Goal: Task Accomplishment & Management: Use online tool/utility

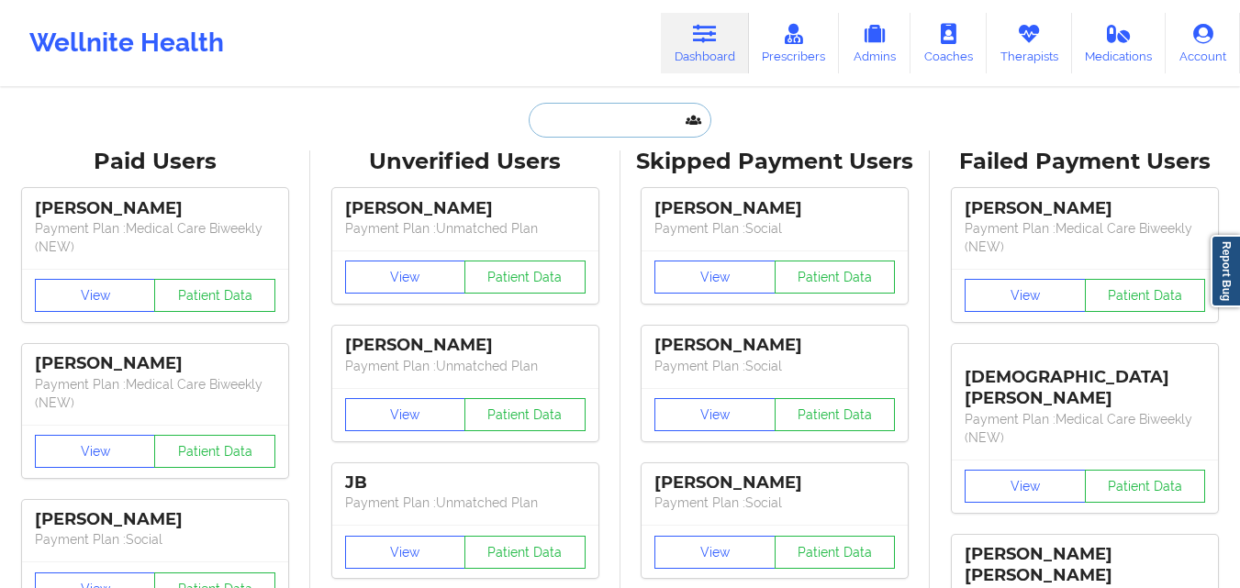
click at [586, 129] on input "text" at bounding box center [620, 120] width 182 height 35
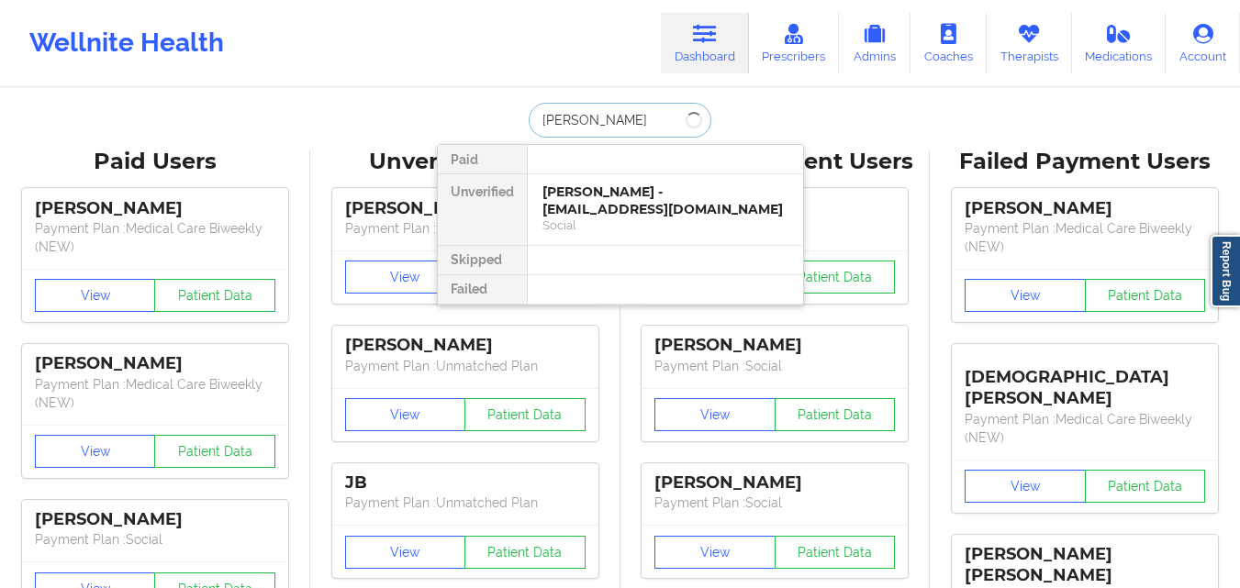
type input "[PERSON_NAME]"
click at [625, 202] on div "[PERSON_NAME] - [EMAIL_ADDRESS][DOMAIN_NAME]" at bounding box center [665, 201] width 246 height 34
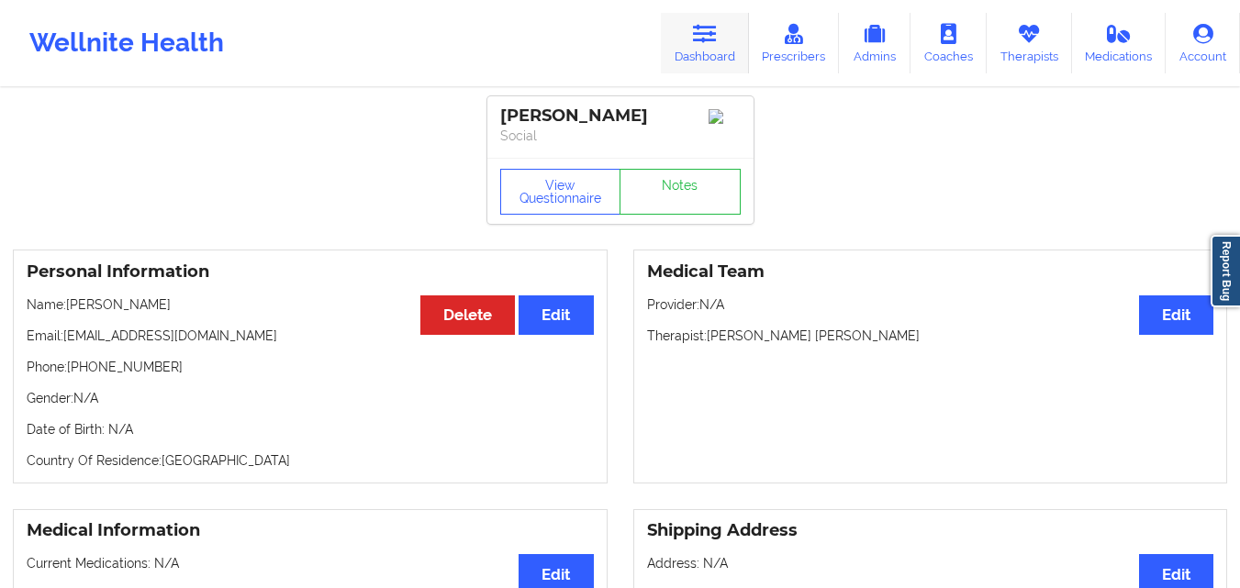
click at [727, 64] on link "Dashboard" at bounding box center [705, 43] width 88 height 61
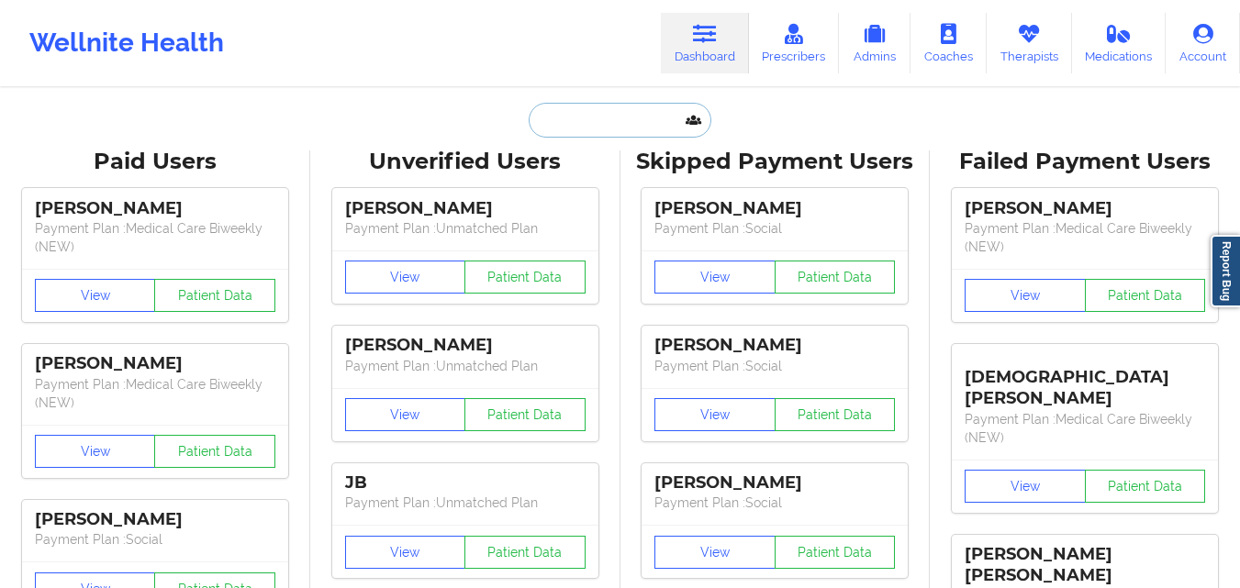
click at [610, 127] on input "text" at bounding box center [620, 120] width 182 height 35
paste input "[PERSON_NAME][EMAIL_ADDRESS][DOMAIN_NAME]"
type input "[PERSON_NAME][EMAIL_ADDRESS][DOMAIN_NAME]"
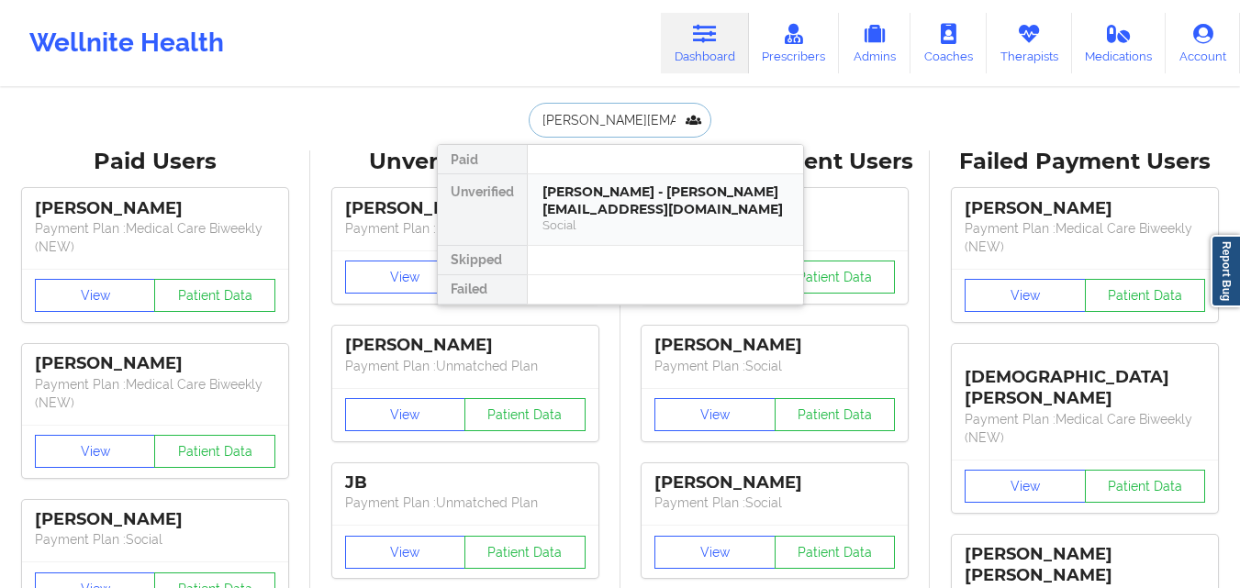
click at [658, 207] on div "[PERSON_NAME] - [PERSON_NAME][EMAIL_ADDRESS][DOMAIN_NAME]" at bounding box center [665, 201] width 246 height 34
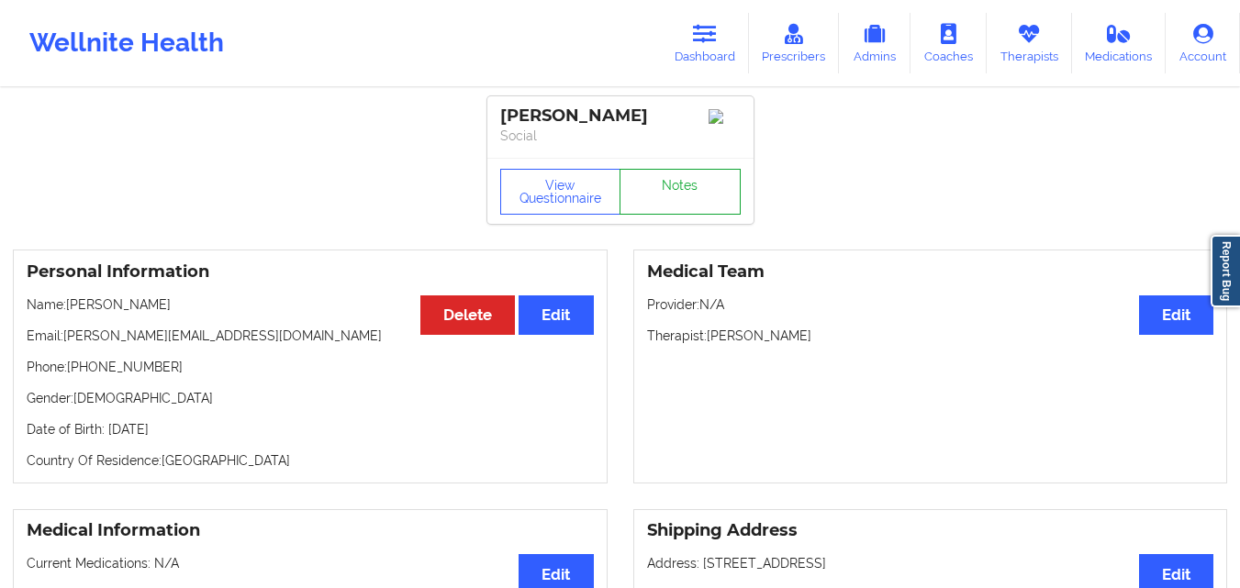
click at [721, 186] on link "Notes" at bounding box center [680, 192] width 121 height 46
click at [709, 55] on link "Dashboard" at bounding box center [705, 43] width 88 height 61
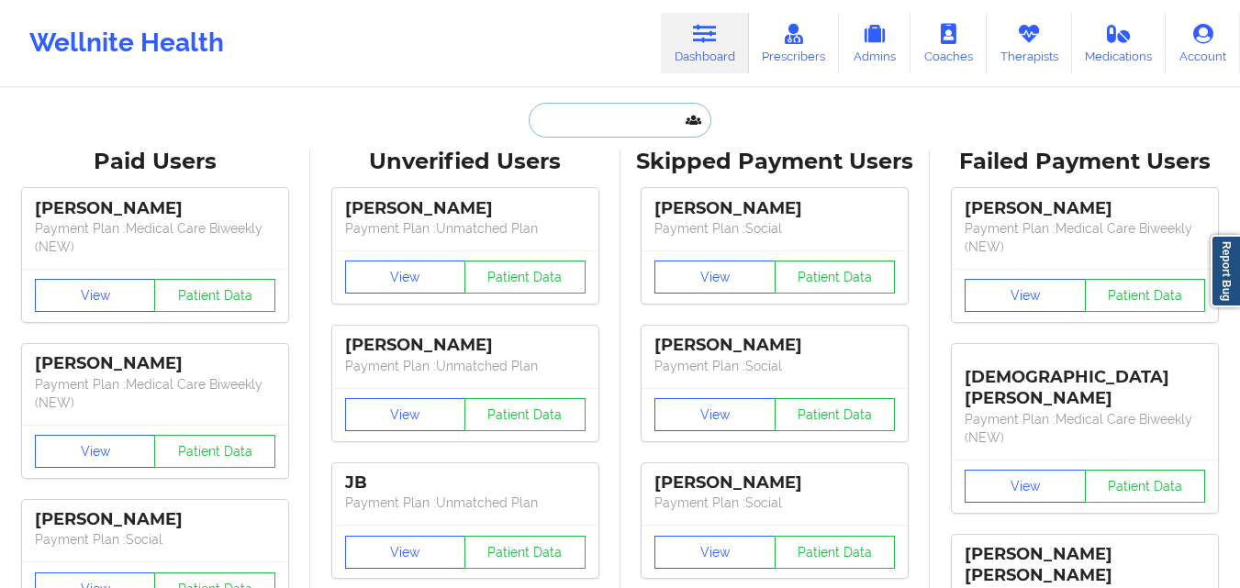
click at [623, 116] on input "text" at bounding box center [620, 120] width 182 height 35
paste input "[PERSON_NAME]"
type input "[PERSON_NAME]"
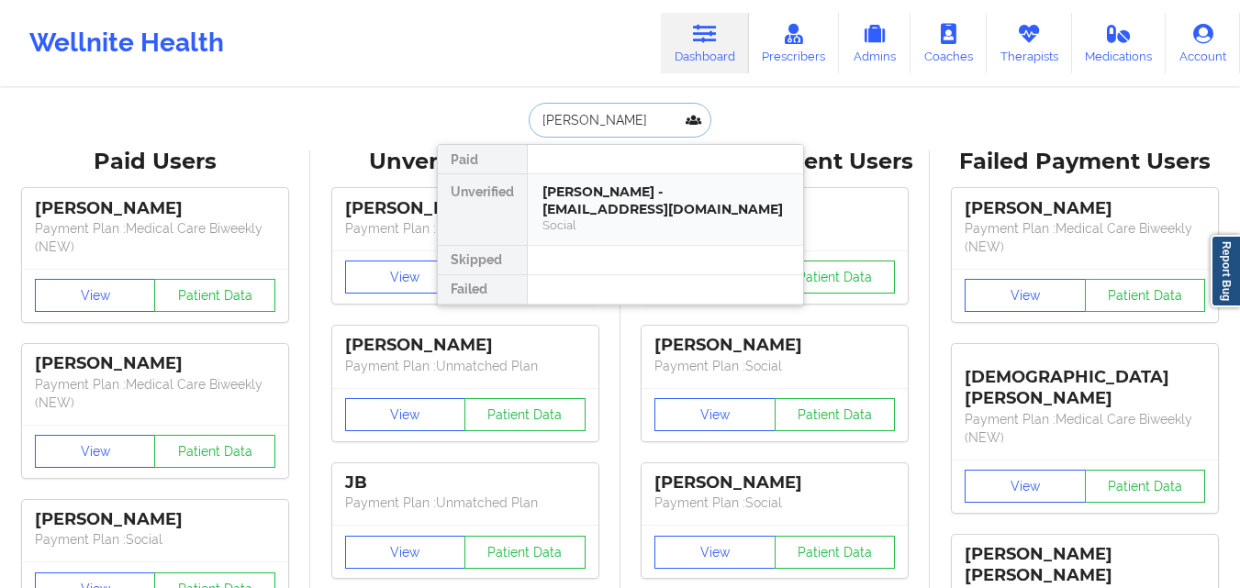
click at [622, 209] on div "[PERSON_NAME] - [EMAIL_ADDRESS][DOMAIN_NAME]" at bounding box center [665, 201] width 246 height 34
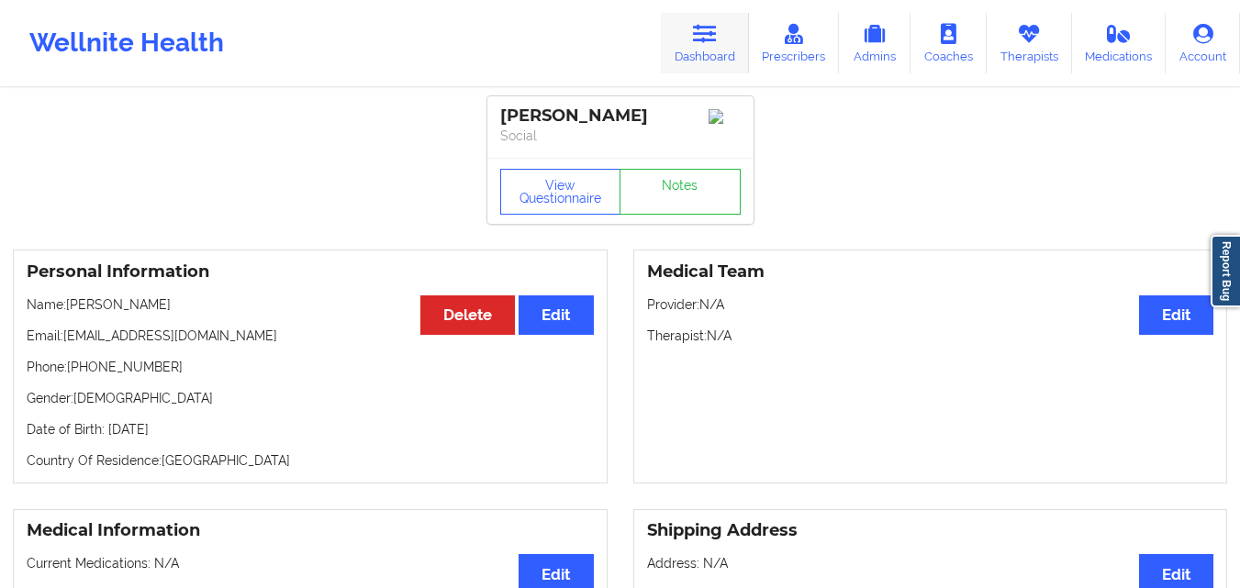
click at [720, 66] on link "Dashboard" at bounding box center [705, 43] width 88 height 61
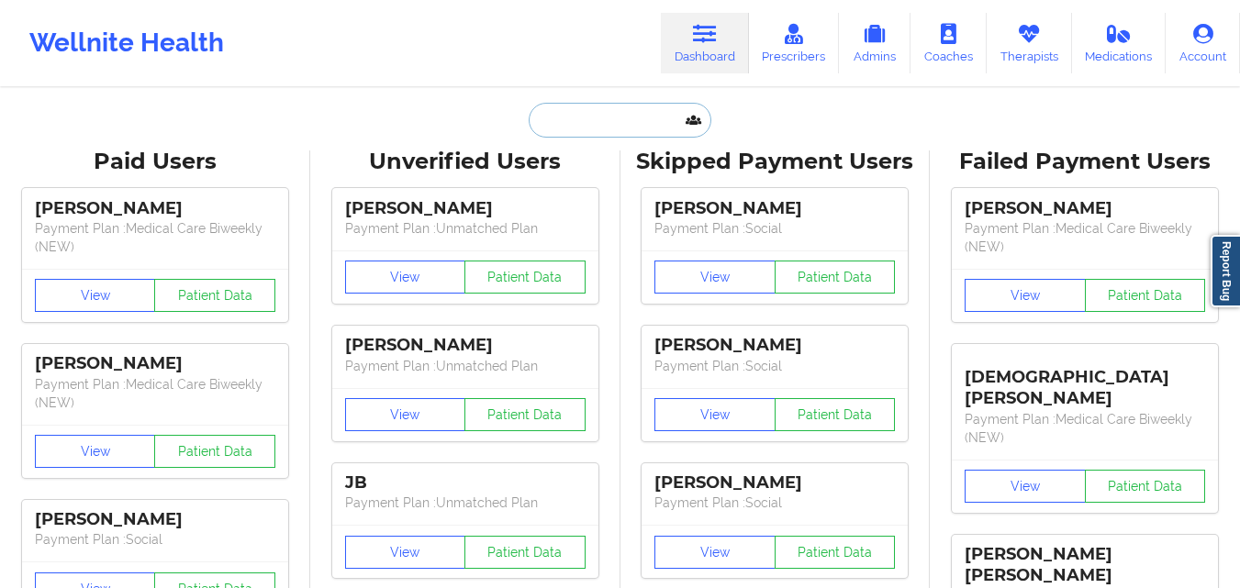
click at [620, 115] on input "text" at bounding box center [620, 120] width 182 height 35
paste input "[PERSON_NAME]"
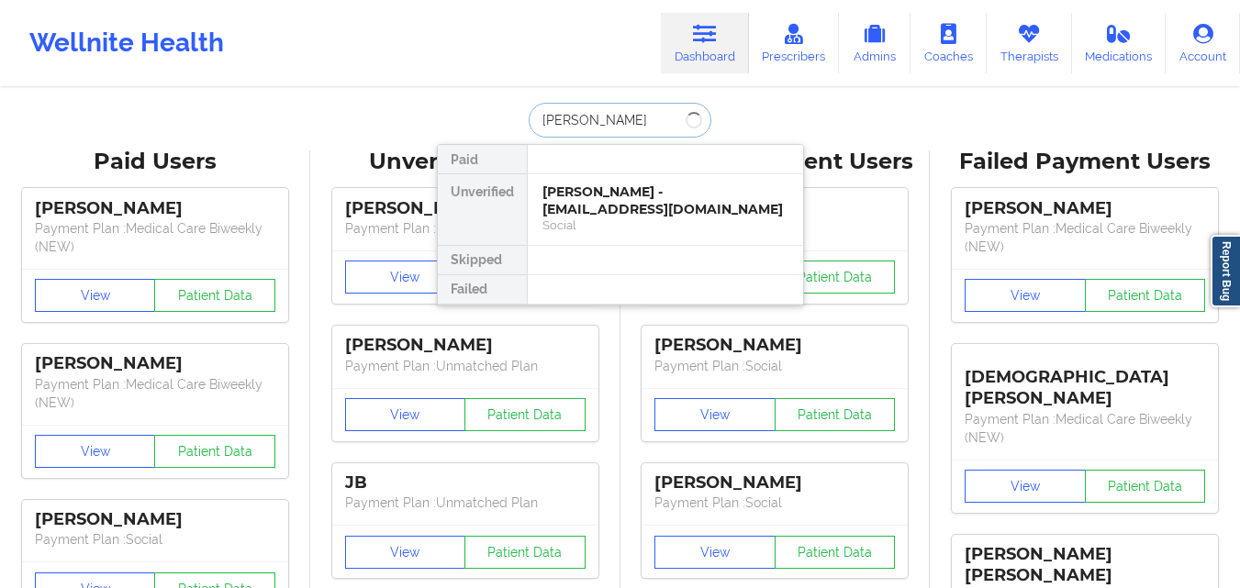
click at [556, 123] on input "[PERSON_NAME]" at bounding box center [620, 120] width 182 height 35
type input "[PERSON_NAME]"
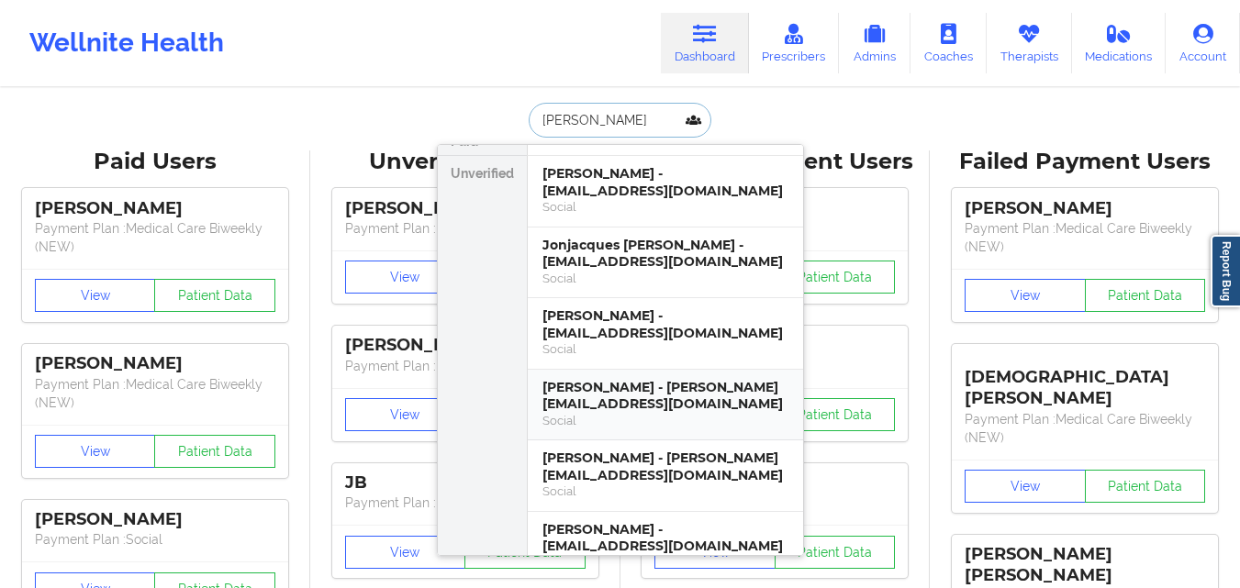
scroll to position [21, 0]
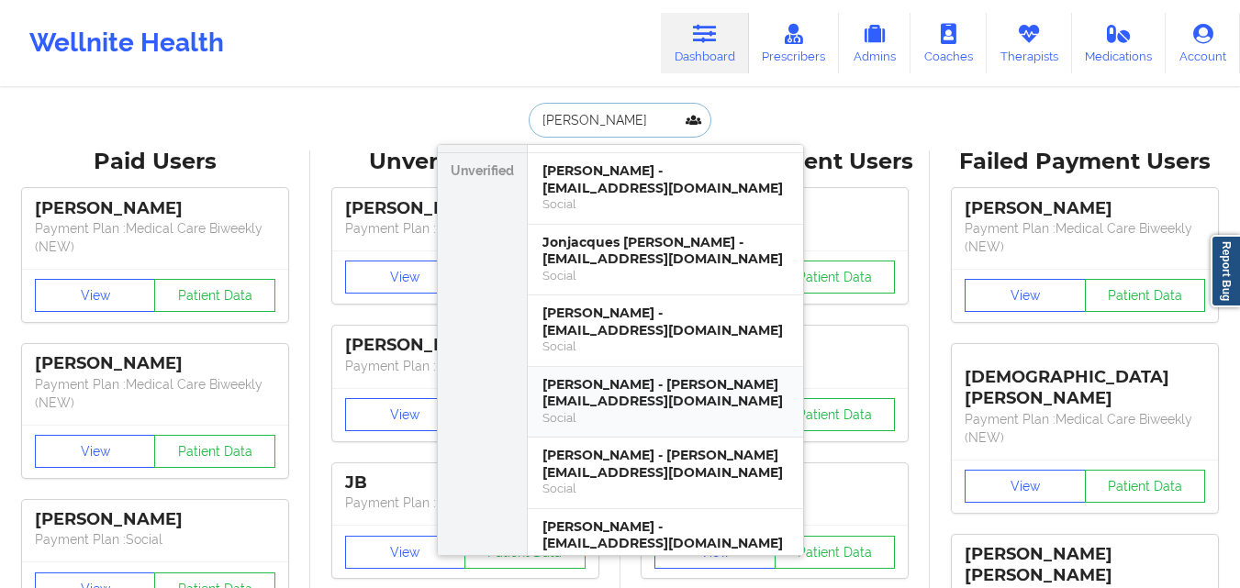
click at [632, 390] on div "[PERSON_NAME] - [PERSON_NAME][EMAIL_ADDRESS][DOMAIN_NAME]" at bounding box center [665, 393] width 246 height 34
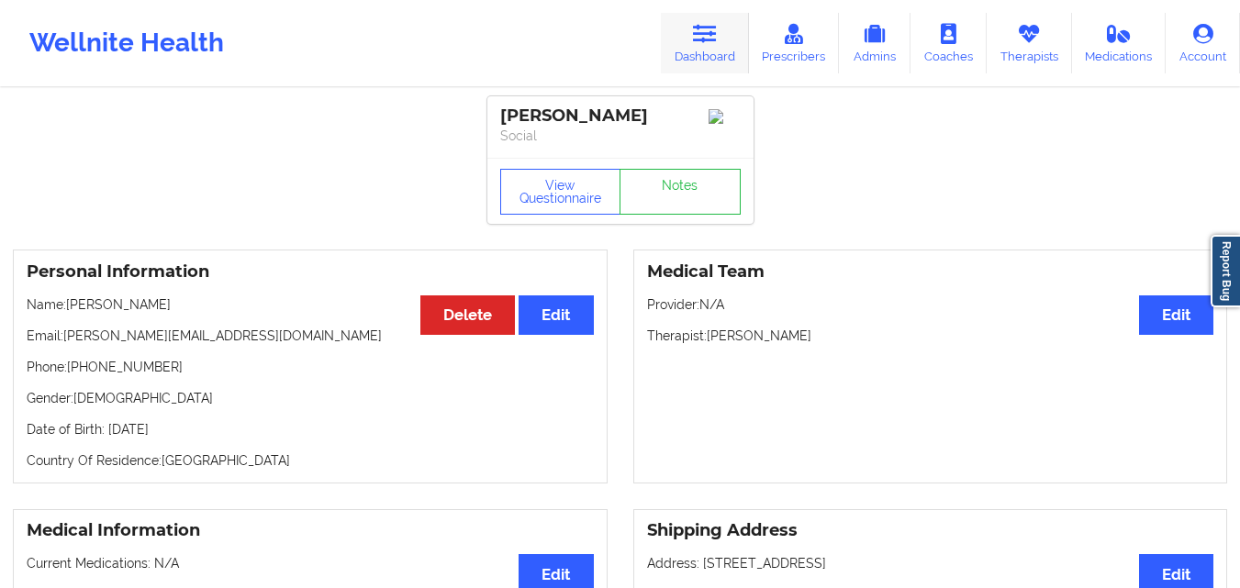
click at [692, 50] on link "Dashboard" at bounding box center [705, 43] width 88 height 61
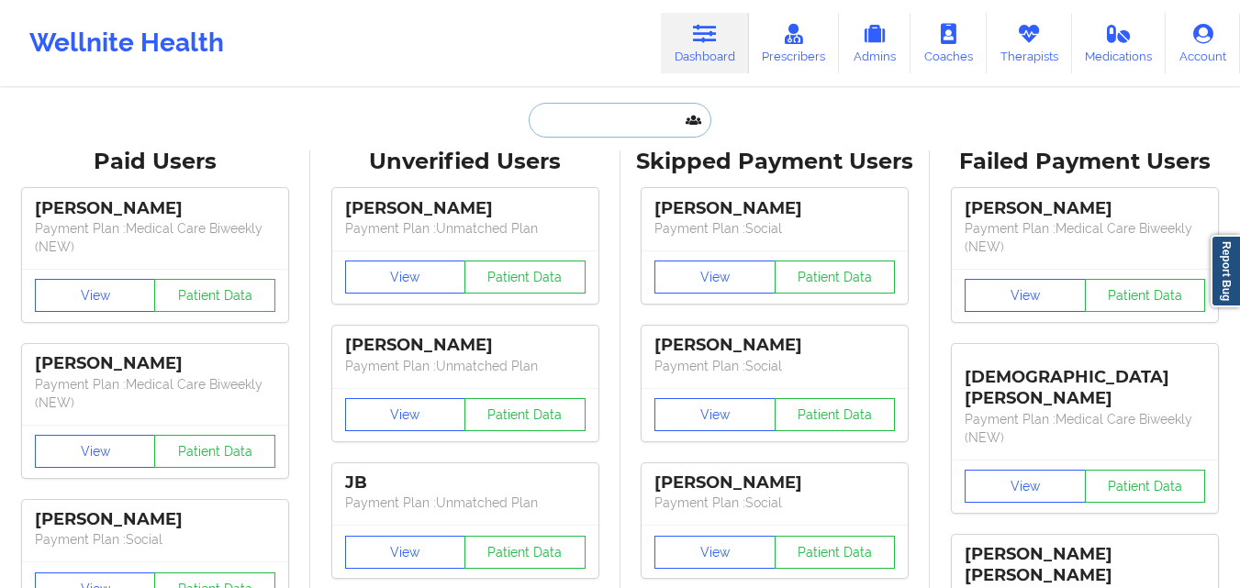
click at [615, 117] on input "text" at bounding box center [620, 120] width 182 height 35
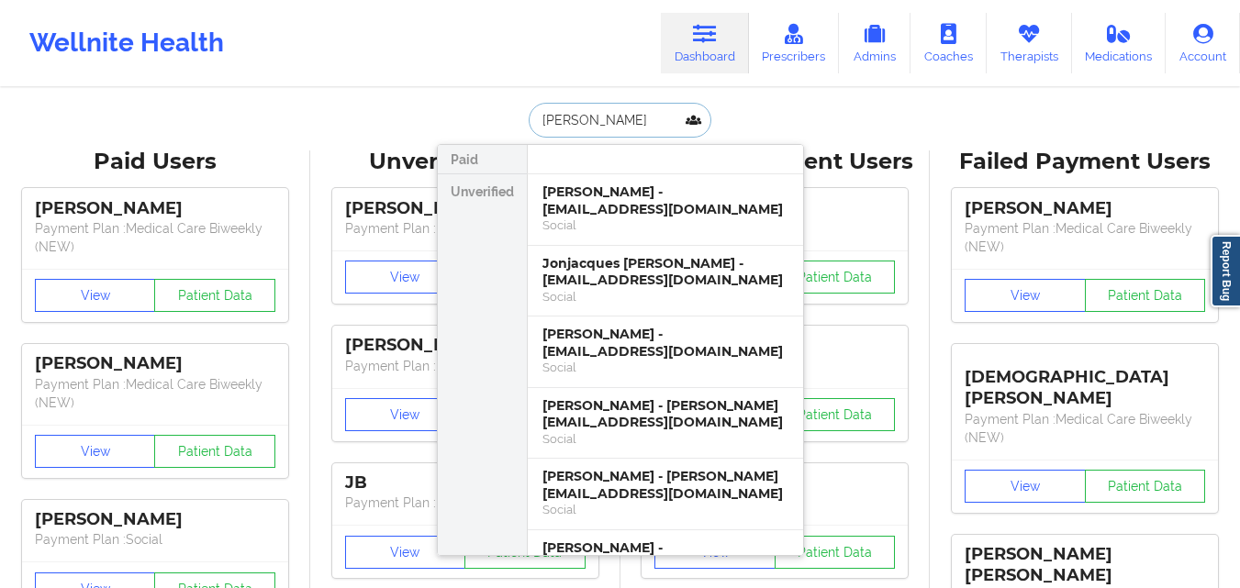
type input "[PERSON_NAME]"
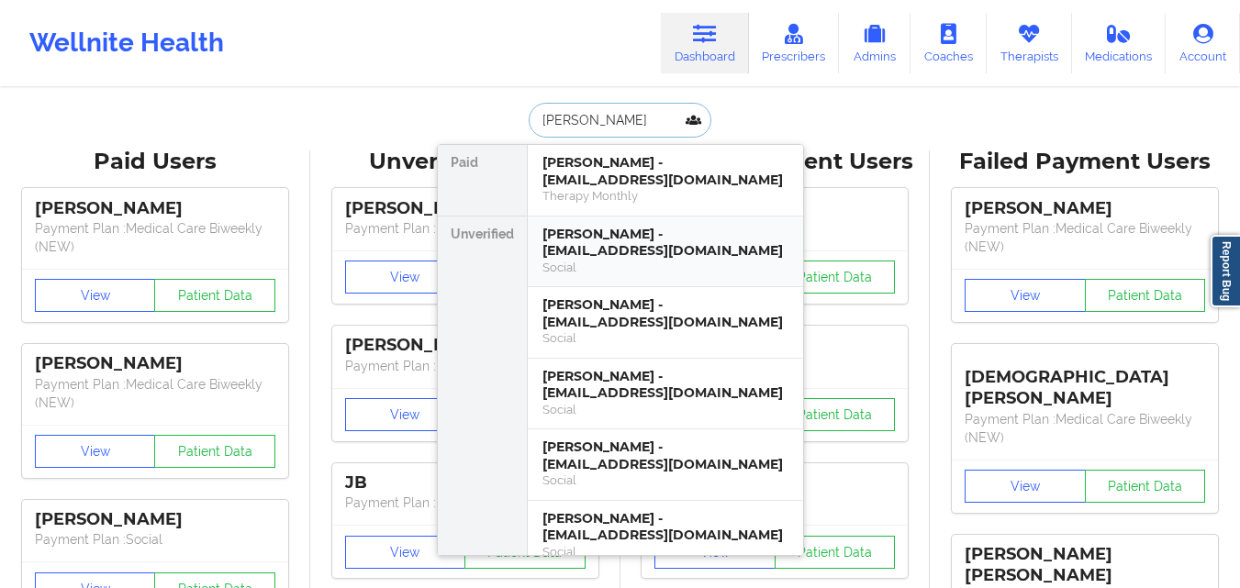
click at [622, 250] on div "[PERSON_NAME] - [EMAIL_ADDRESS][DOMAIN_NAME]" at bounding box center [665, 243] width 246 height 34
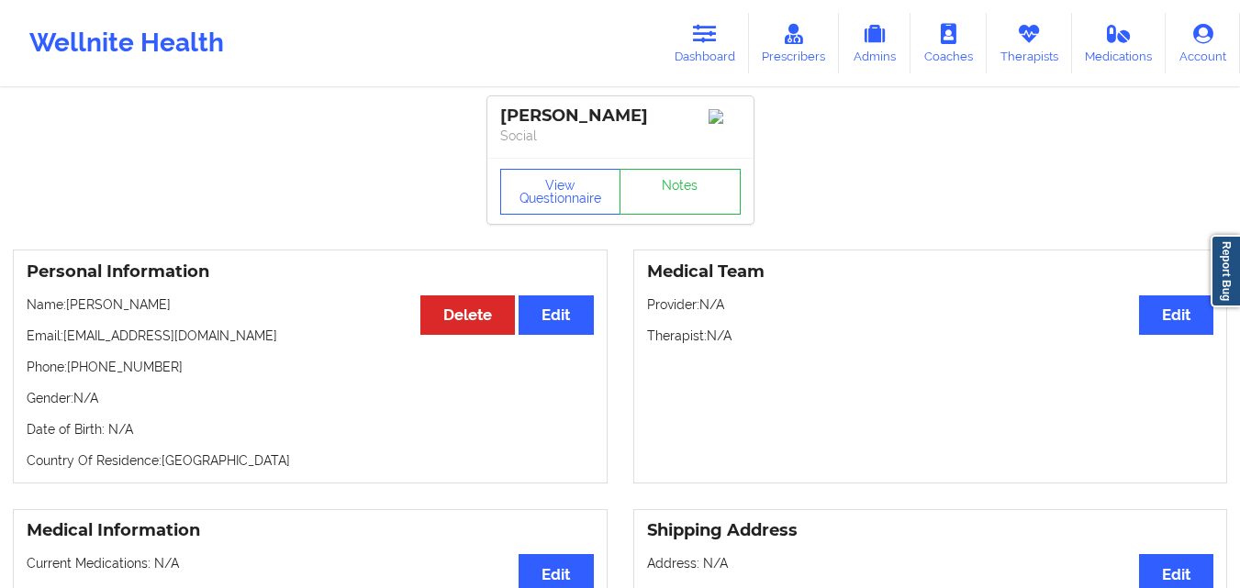
click at [275, 439] on p "Date of Birth: N/A" at bounding box center [310, 429] width 567 height 18
click at [535, 215] on button "View Questionnaire" at bounding box center [560, 192] width 121 height 46
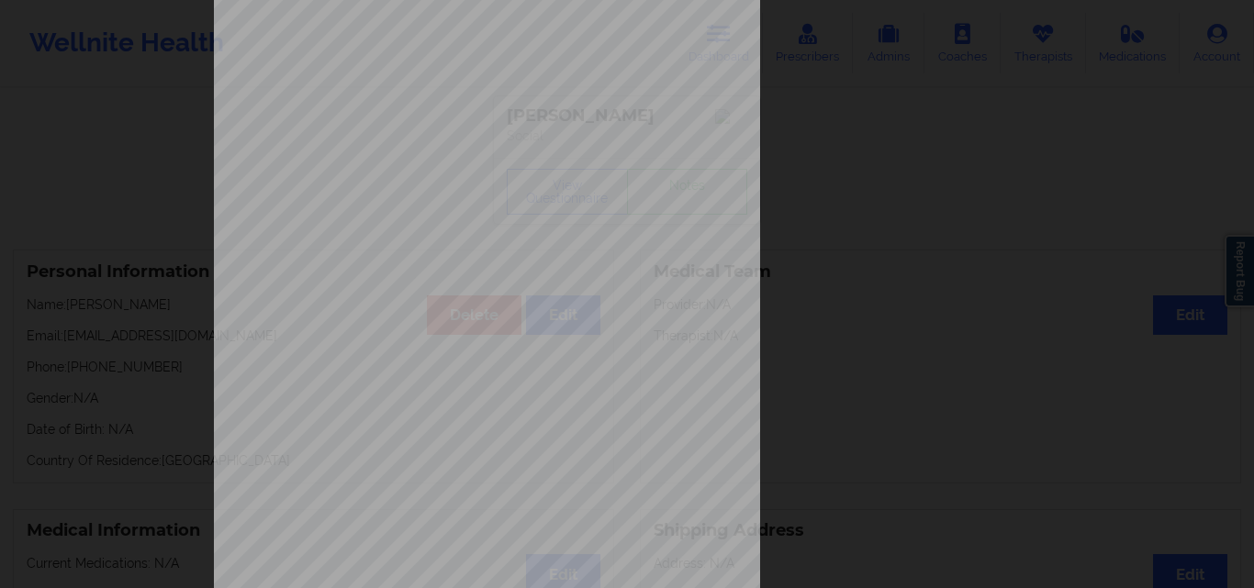
scroll to position [287, 0]
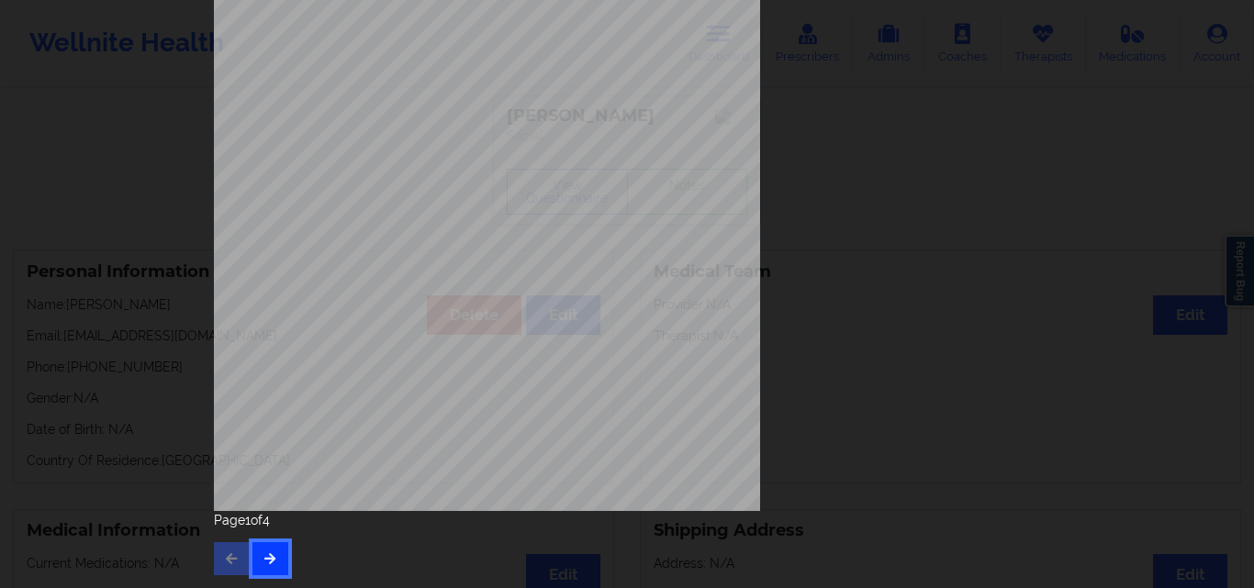
click at [256, 553] on button "button" at bounding box center [270, 558] width 36 height 33
click at [268, 564] on icon "button" at bounding box center [270, 558] width 16 height 11
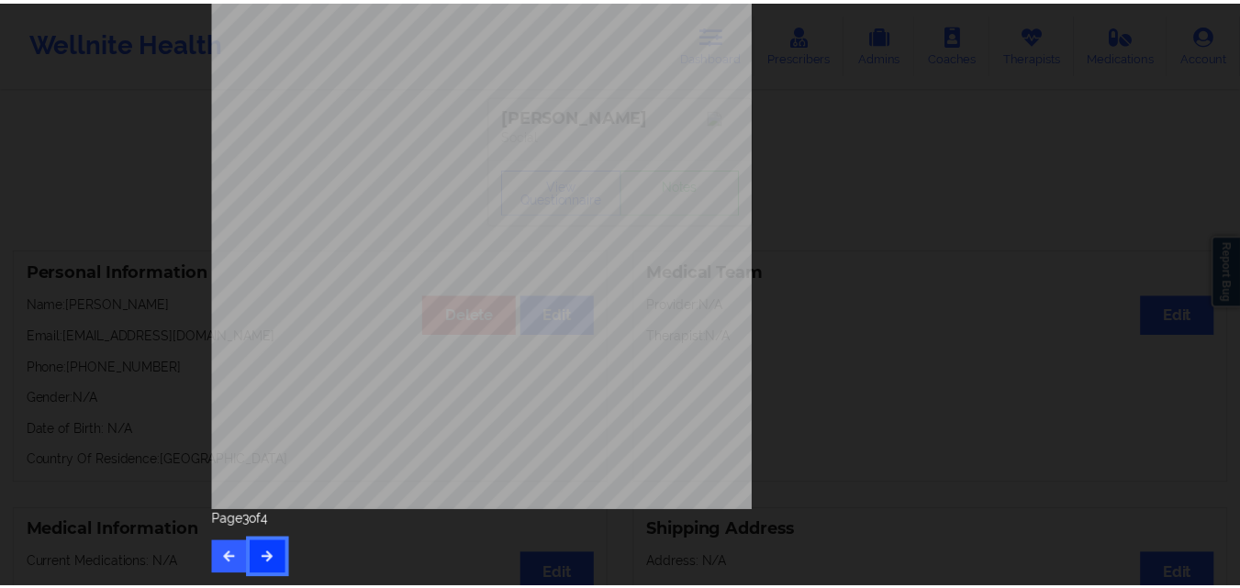
scroll to position [0, 0]
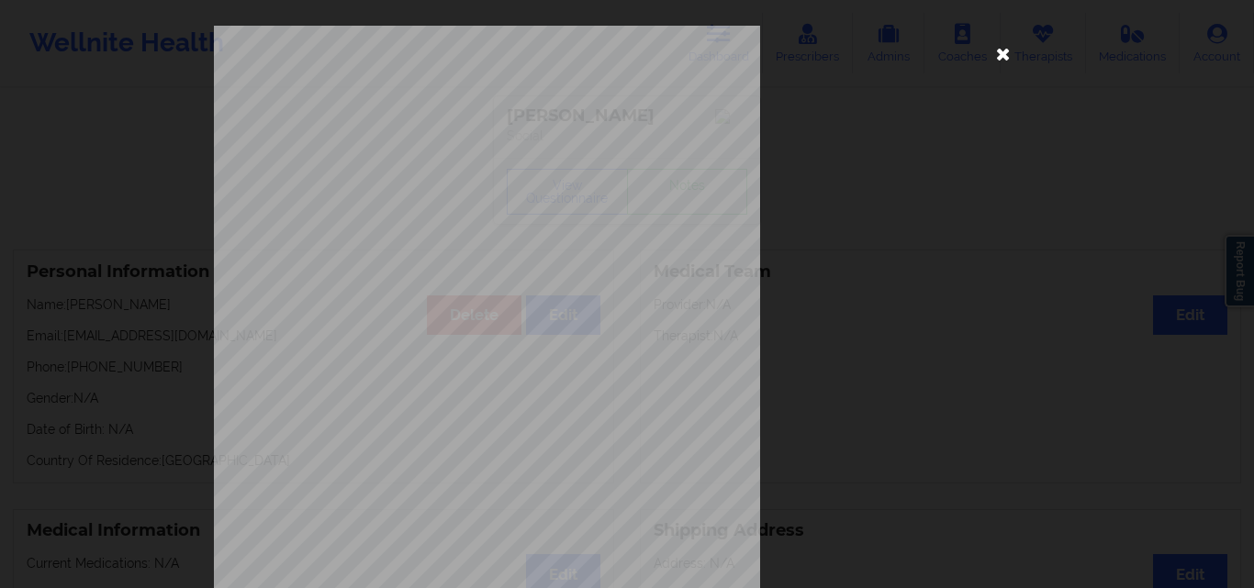
click at [999, 60] on icon at bounding box center [1002, 53] width 29 height 29
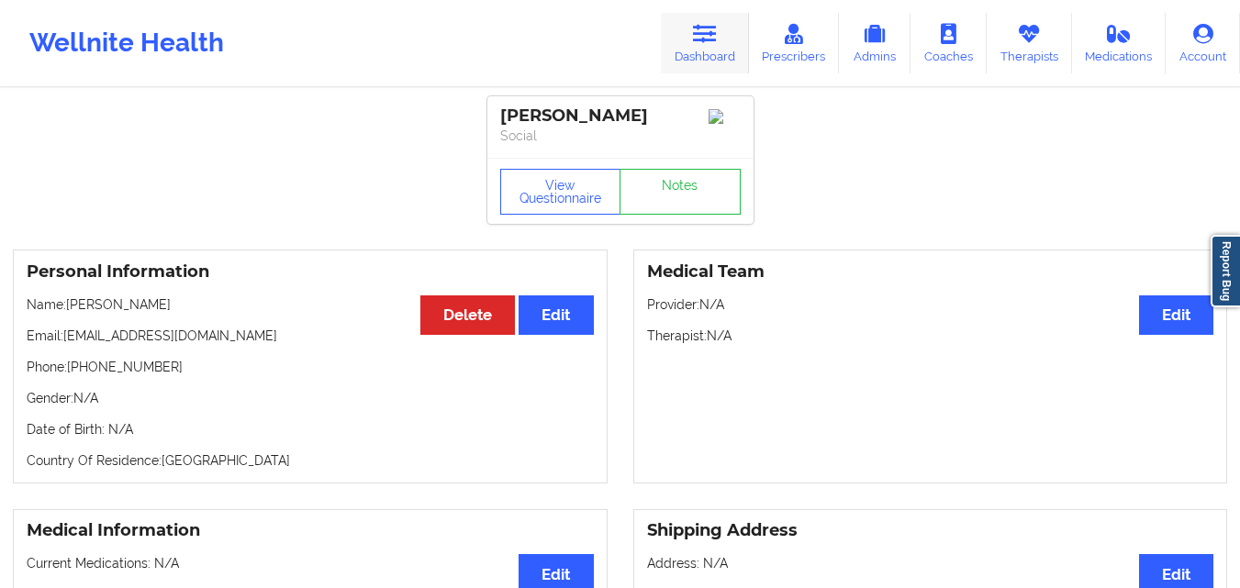
click at [715, 57] on link "Dashboard" at bounding box center [705, 43] width 88 height 61
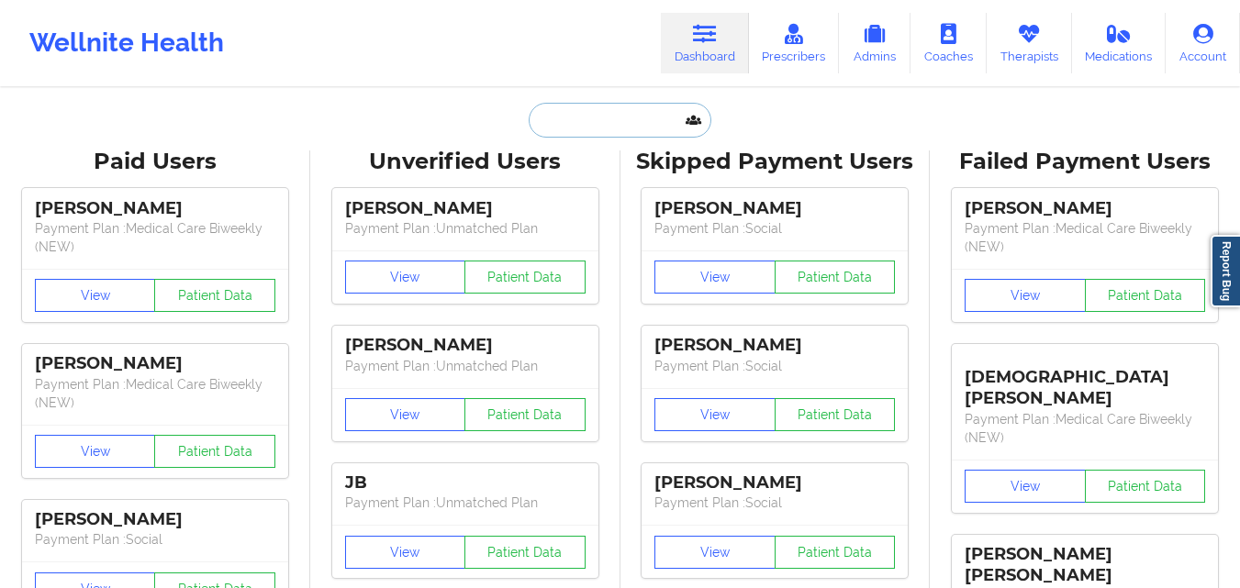
click at [632, 133] on input "text" at bounding box center [620, 120] width 182 height 35
type input "e"
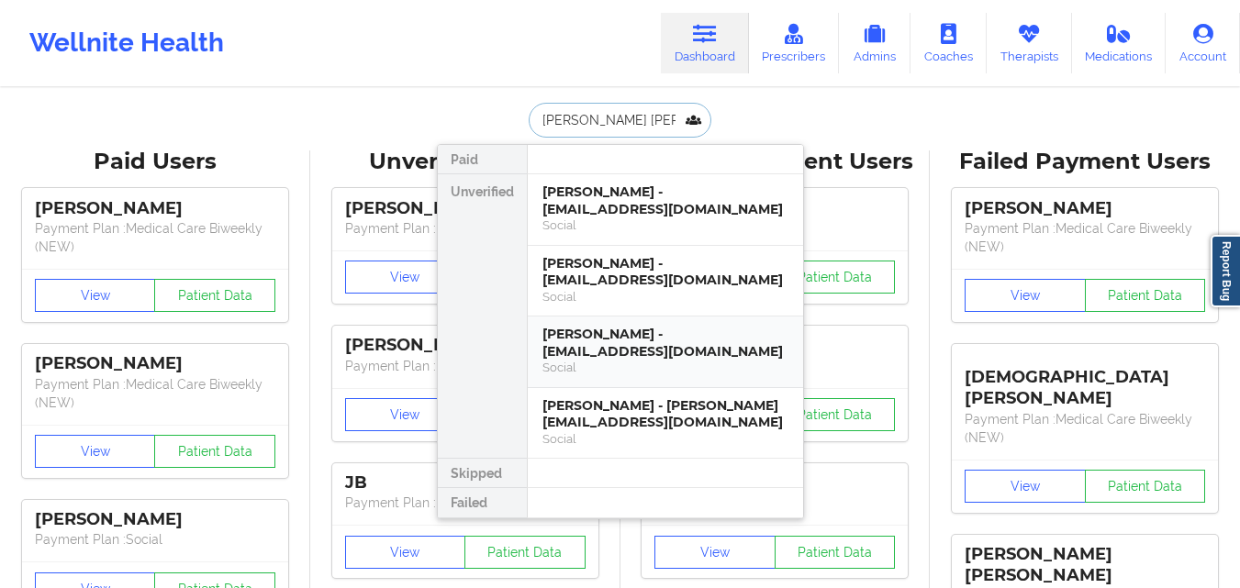
type input "[PERSON_NAME]"
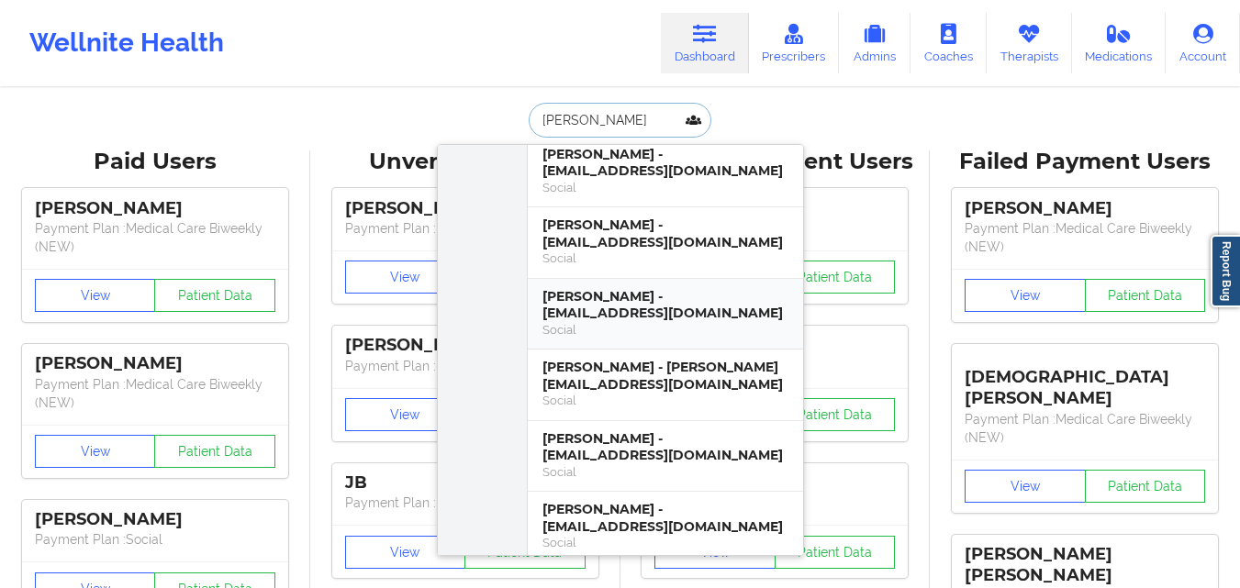
scroll to position [115, 0]
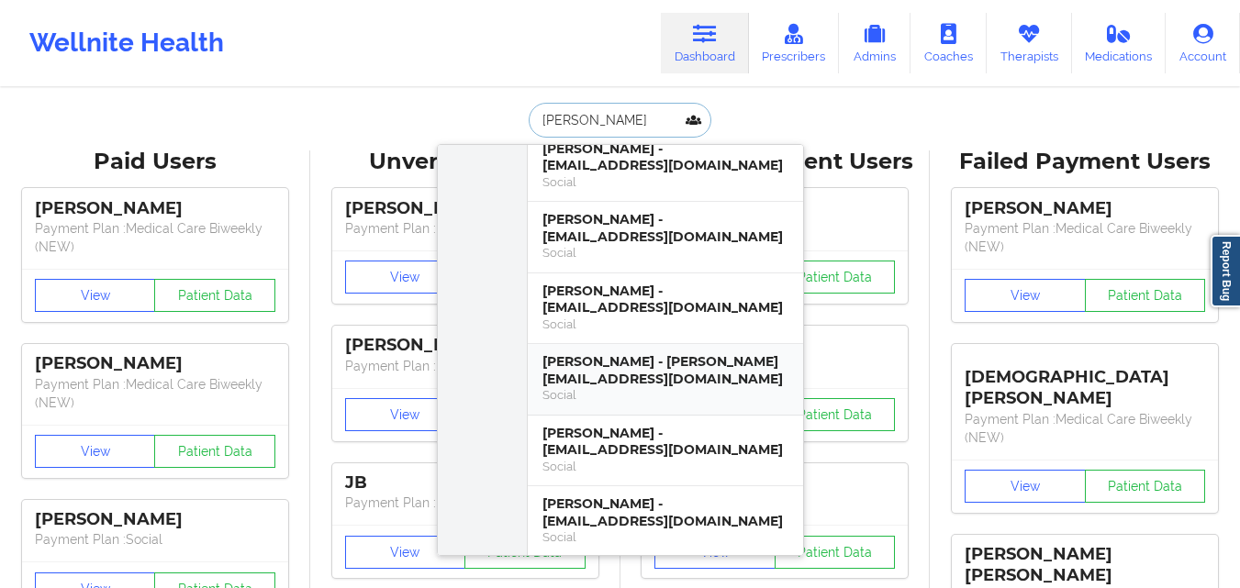
click at [675, 395] on div "Social" at bounding box center [665, 395] width 246 height 16
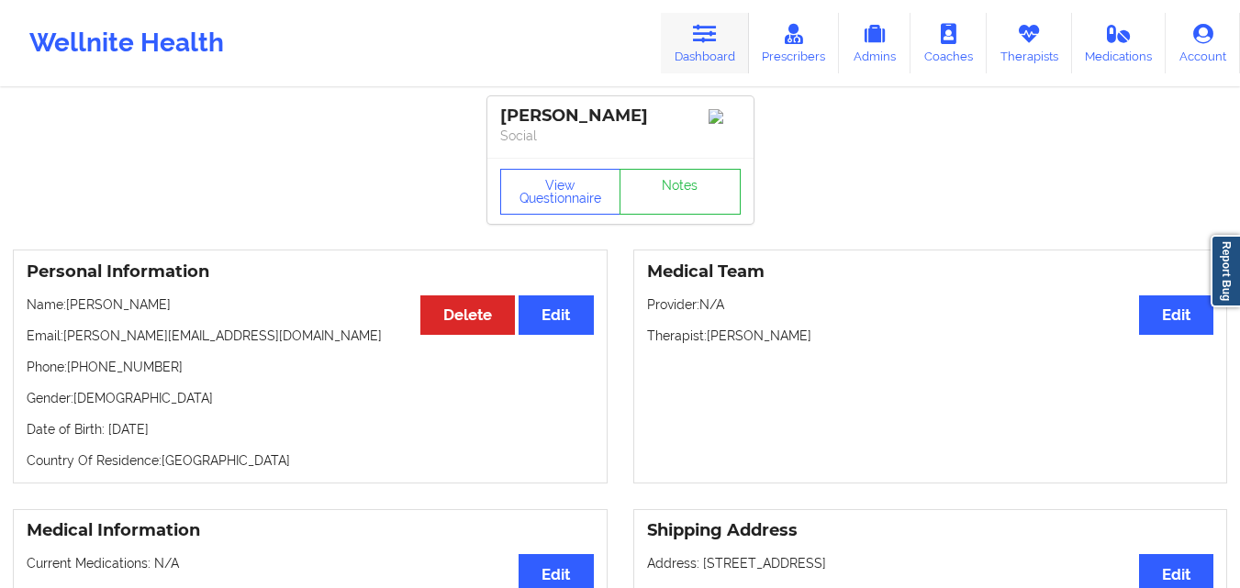
click at [716, 13] on link "Dashboard" at bounding box center [705, 43] width 88 height 61
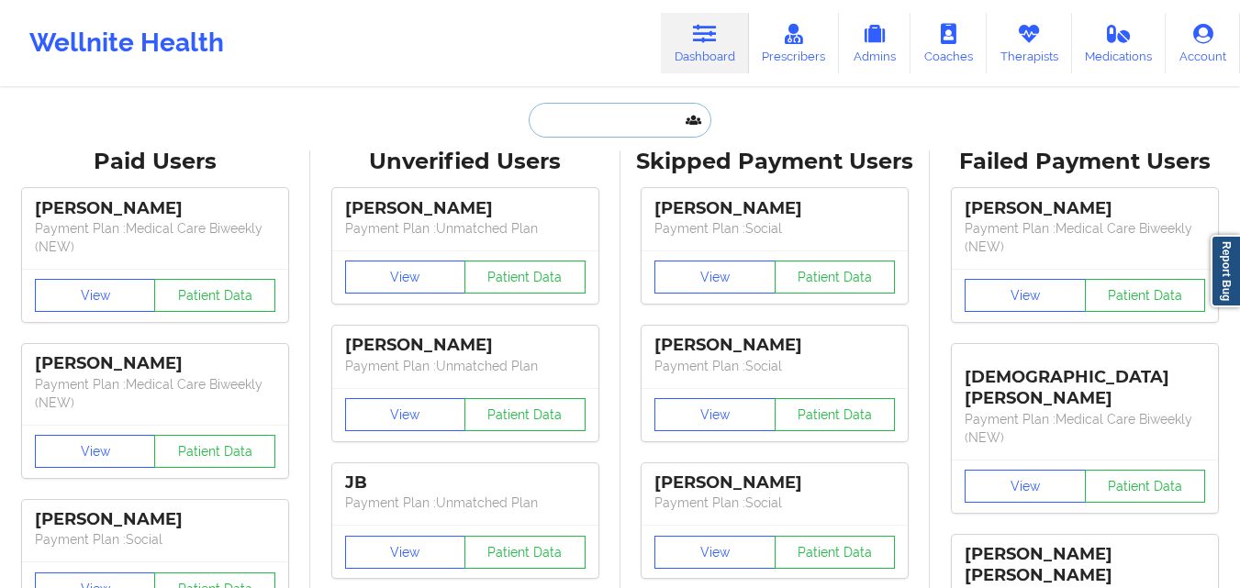
click at [596, 125] on input "text" at bounding box center [620, 120] width 182 height 35
paste input "[PERSON_NAME]"
type input "[PERSON_NAME]"
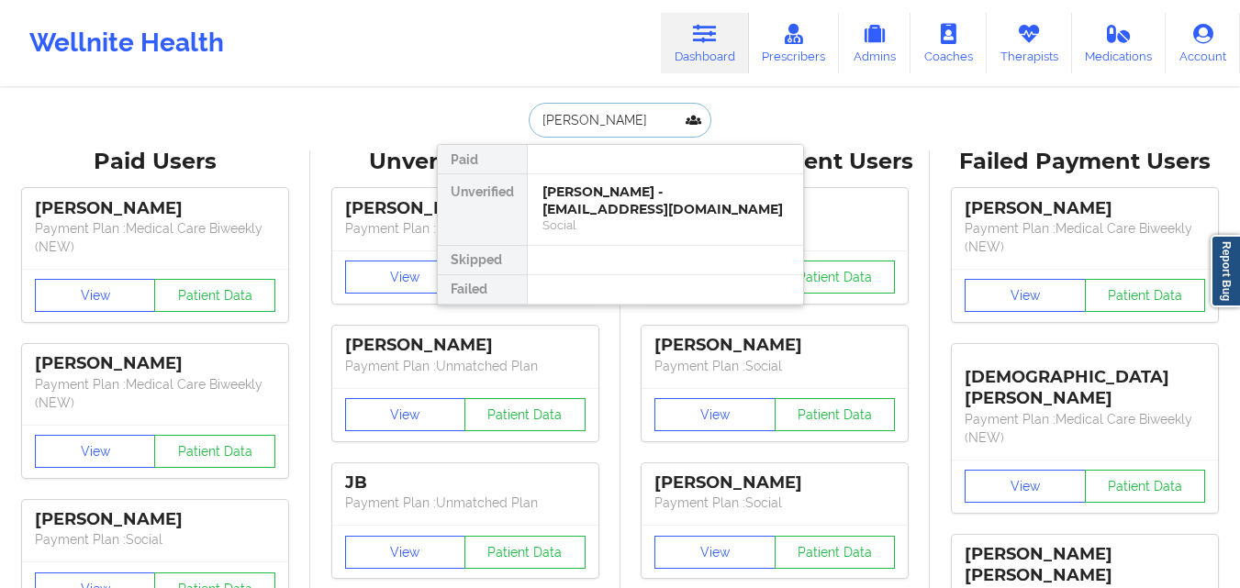
click at [594, 218] on div "Social" at bounding box center [665, 226] width 246 height 16
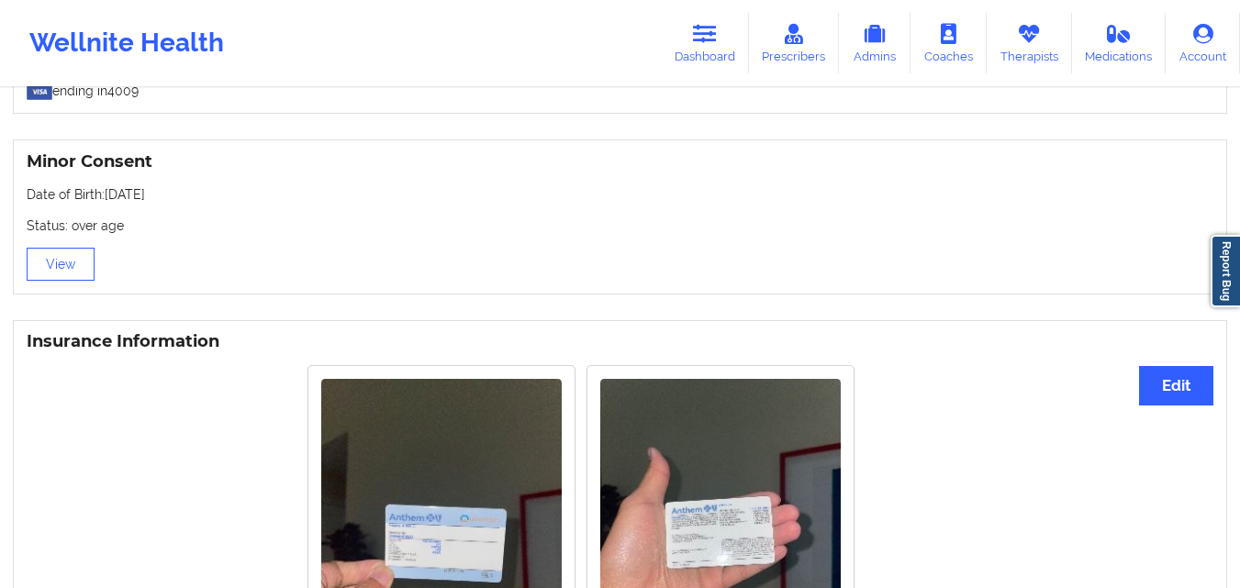
scroll to position [1142, 0]
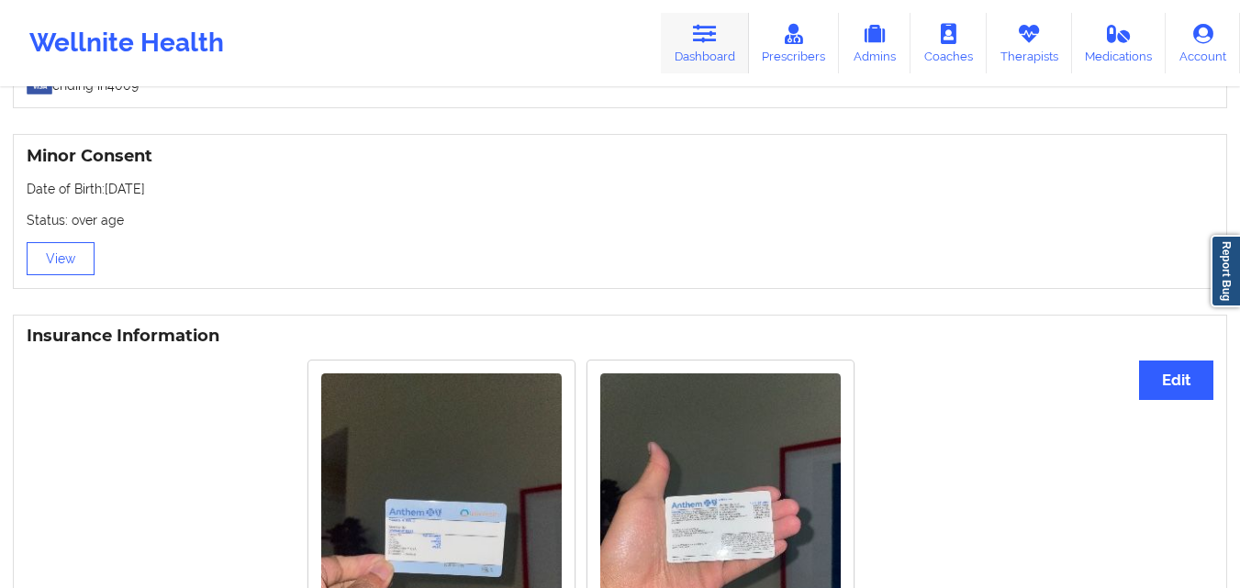
click at [703, 46] on link "Dashboard" at bounding box center [705, 43] width 88 height 61
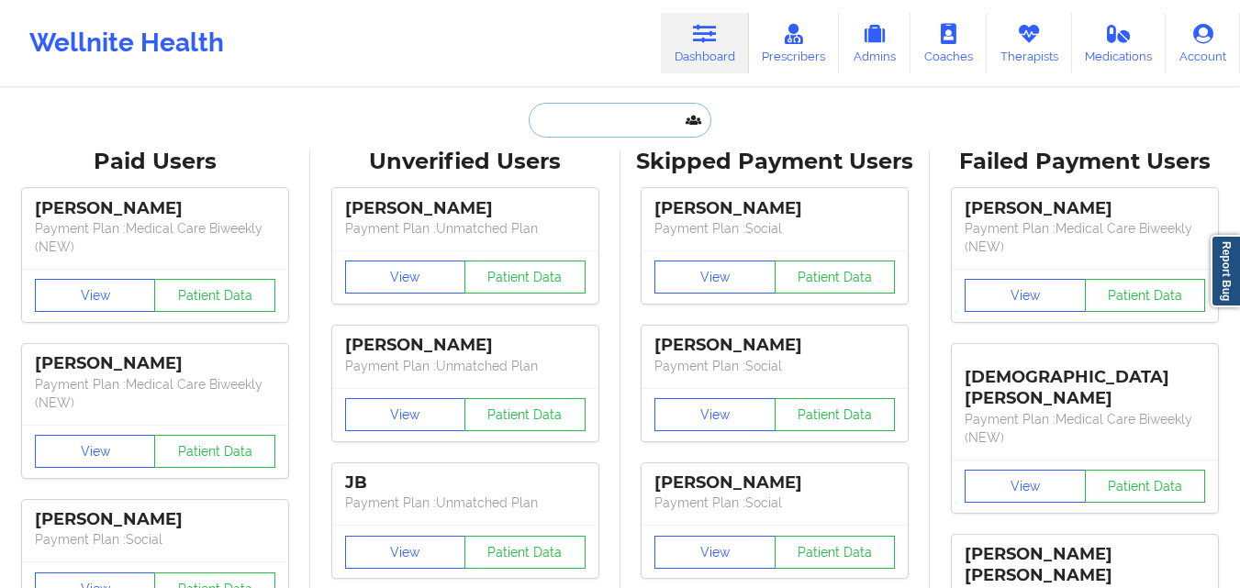
click at [639, 125] on input "text" at bounding box center [620, 120] width 182 height 35
paste input "[PERSON_NAME]"
type input "[PERSON_NAME]"
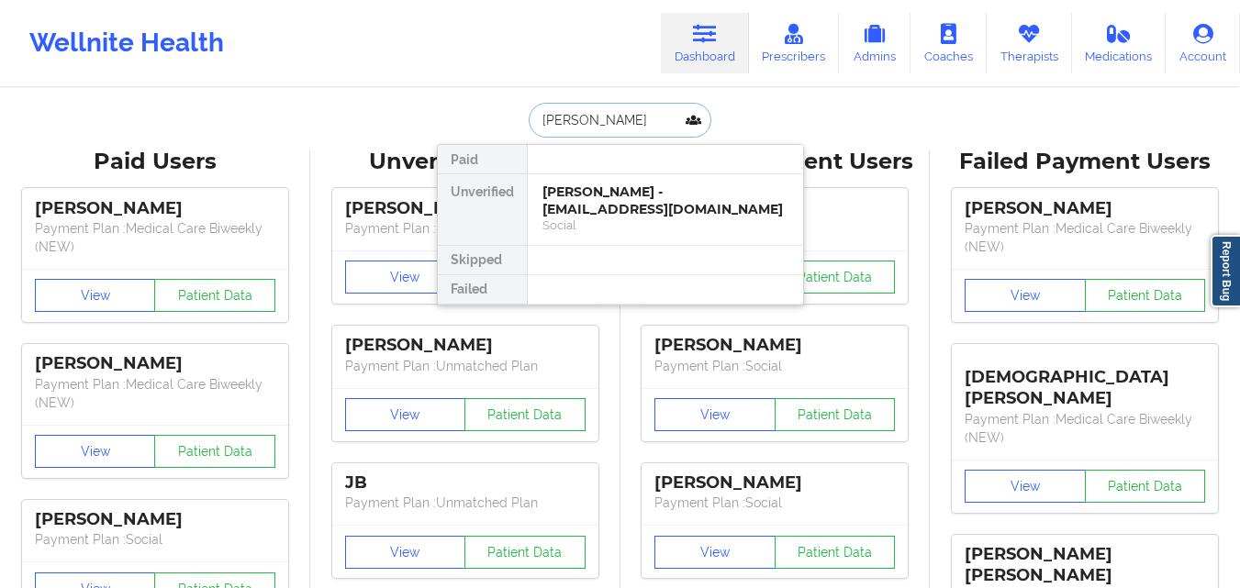
click at [618, 207] on div "[PERSON_NAME] - [EMAIL_ADDRESS][DOMAIN_NAME]" at bounding box center [665, 201] width 246 height 34
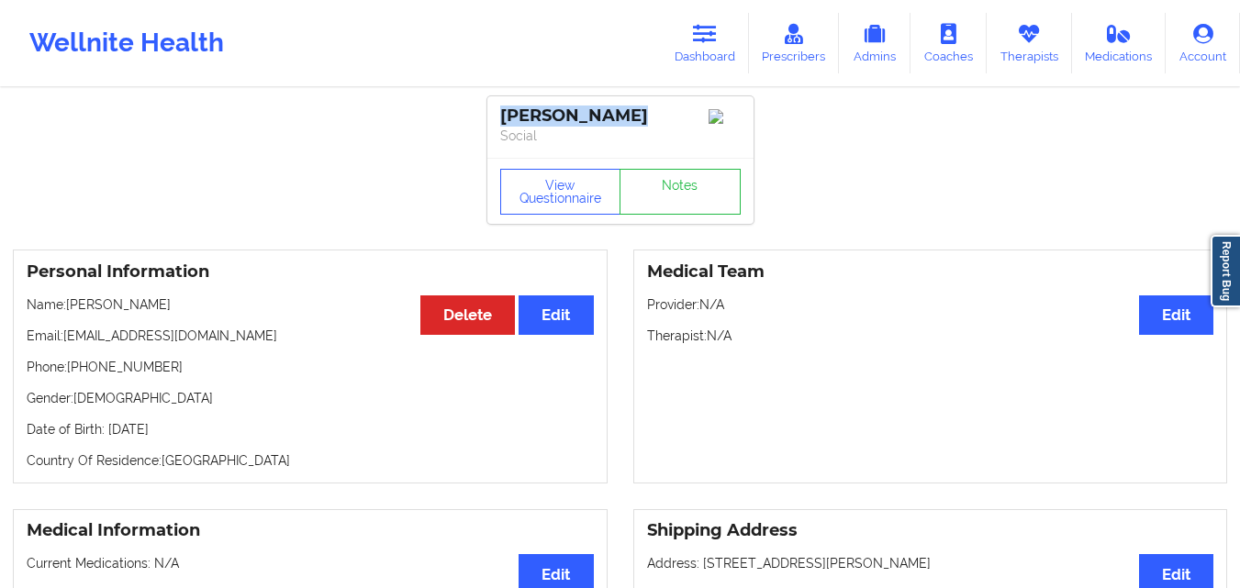
drag, startPoint x: 635, startPoint y: 108, endPoint x: 479, endPoint y: 109, distance: 156.0
copy div "[PERSON_NAME]"
click at [731, 28] on link "Dashboard" at bounding box center [705, 43] width 88 height 61
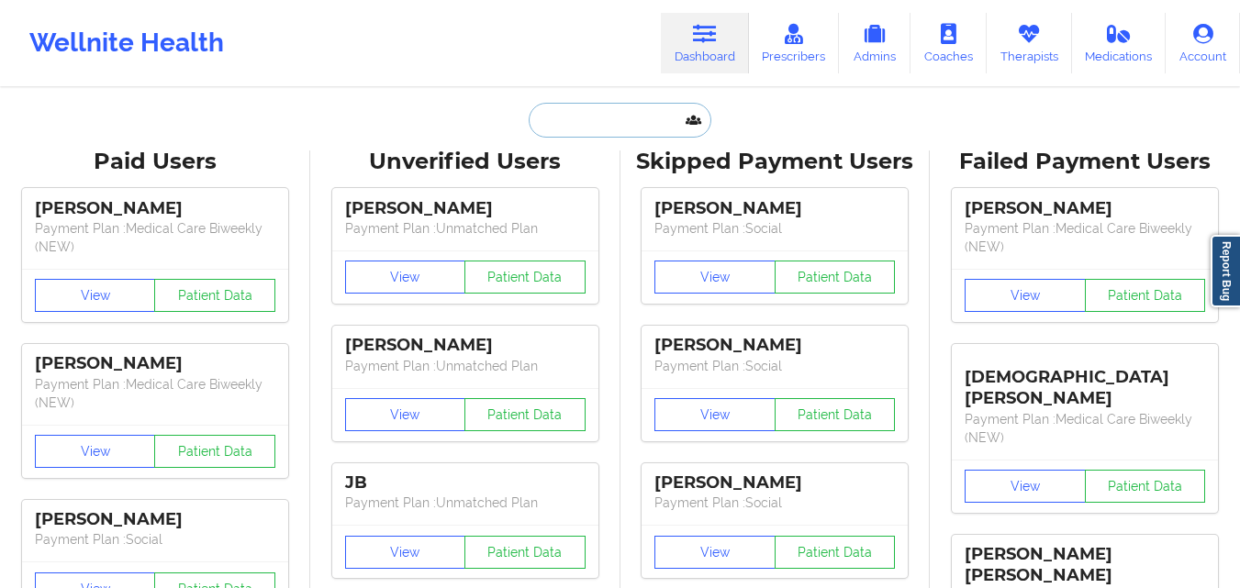
click at [593, 119] on input "text" at bounding box center [620, 120] width 182 height 35
paste input "@[PERSON_NAME] [PERSON_NAME] Please assist with transferring [PERSON_NAME] to a…"
type input "@[PERSON_NAME] [PERSON_NAME] Please assist with transferring [PERSON_NAME] to a…"
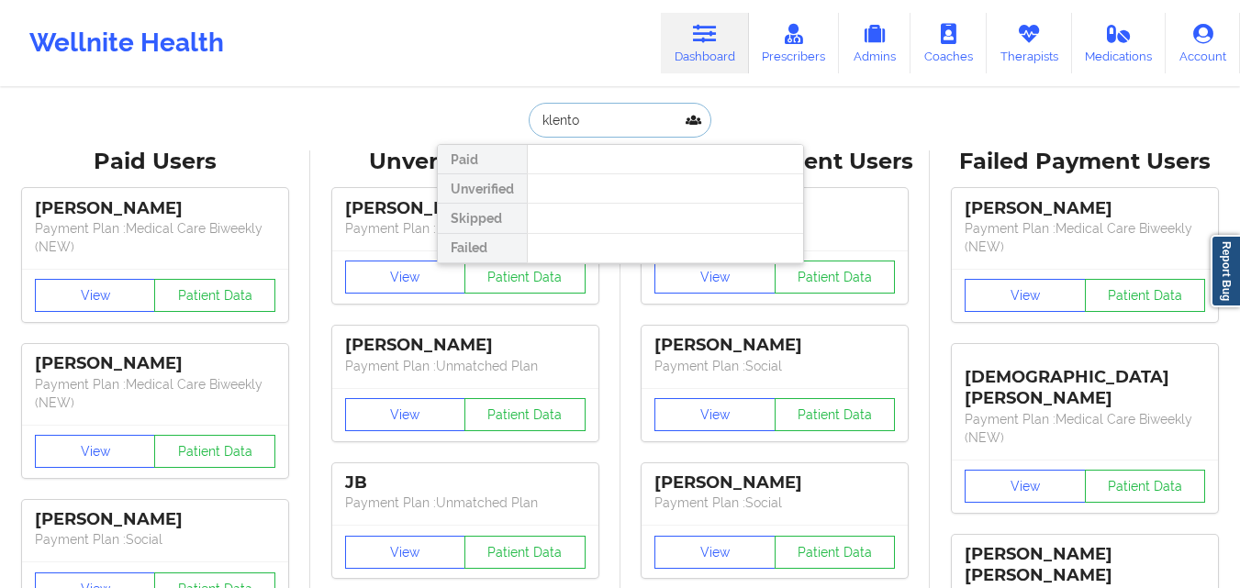
type input "klenton"
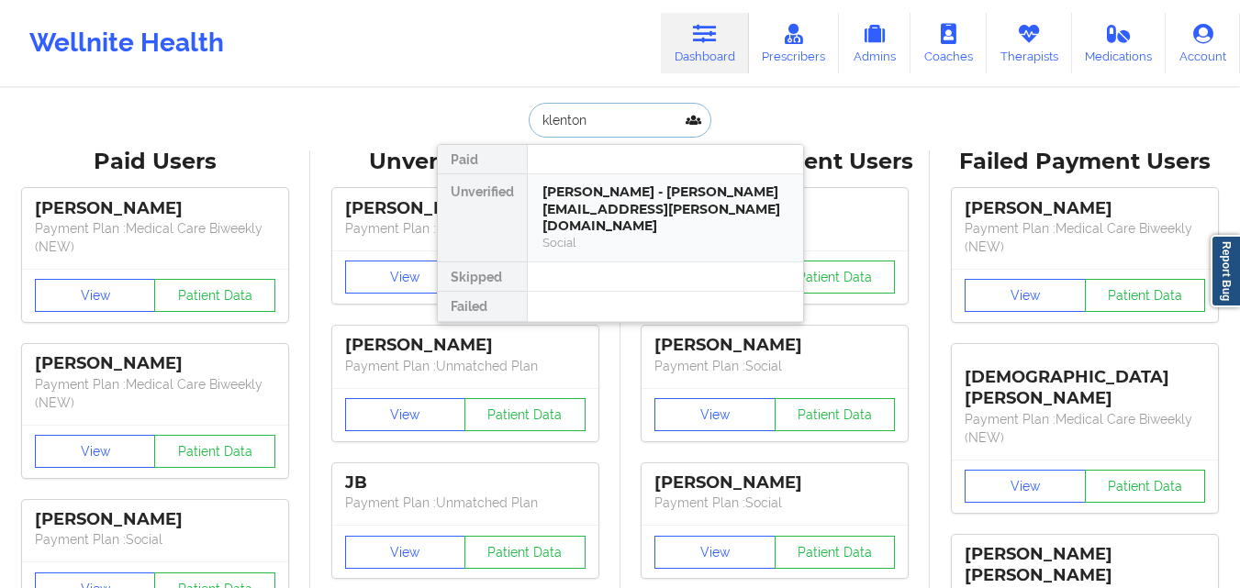
click at [575, 187] on div "[PERSON_NAME] - [PERSON_NAME][EMAIL_ADDRESS][PERSON_NAME][DOMAIN_NAME]" at bounding box center [665, 209] width 246 height 51
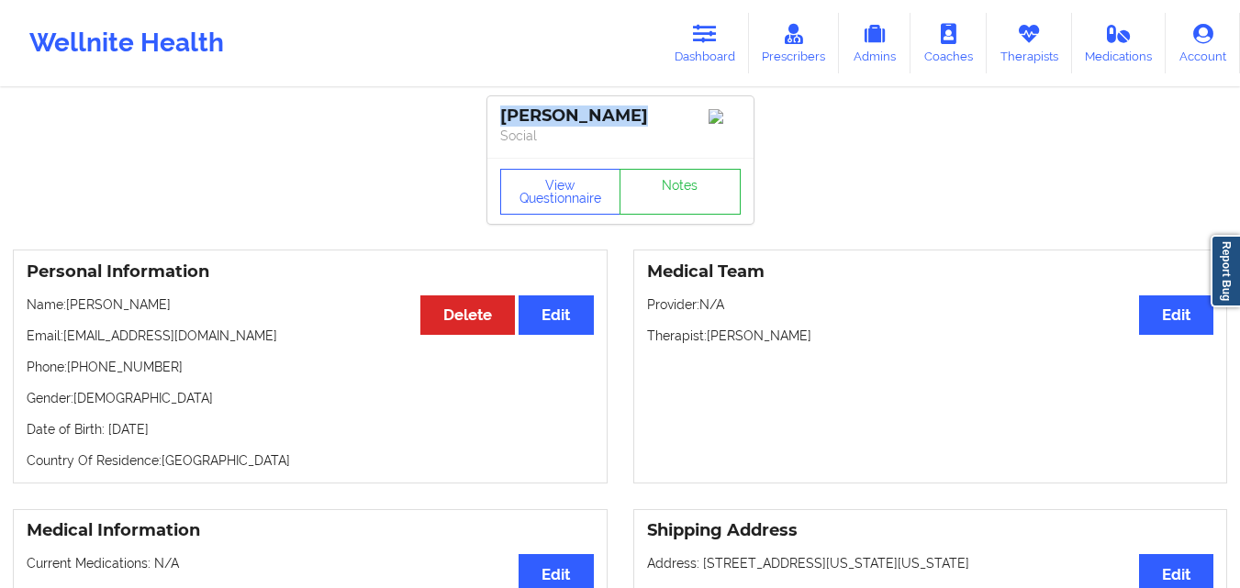
drag, startPoint x: 635, startPoint y: 126, endPoint x: 501, endPoint y: 123, distance: 134.0
click at [501, 123] on div "[PERSON_NAME]" at bounding box center [620, 116] width 240 height 21
copy div "[PERSON_NAME]"
